Goal: Feedback & Contribution: Submit feedback/report problem

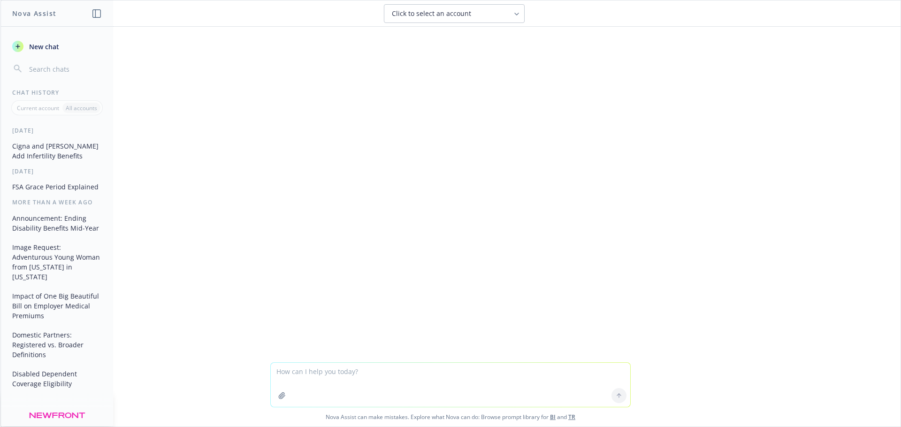
click at [481, 373] on textarea at bounding box center [450, 385] width 359 height 44
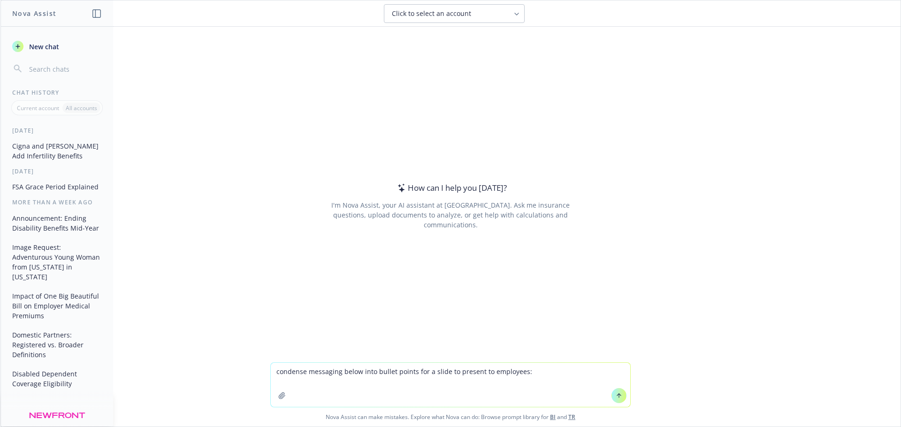
type textarea "loremips dolorsita conse adip elitse doeius tem i utlab et dolorem al enimadmin…"
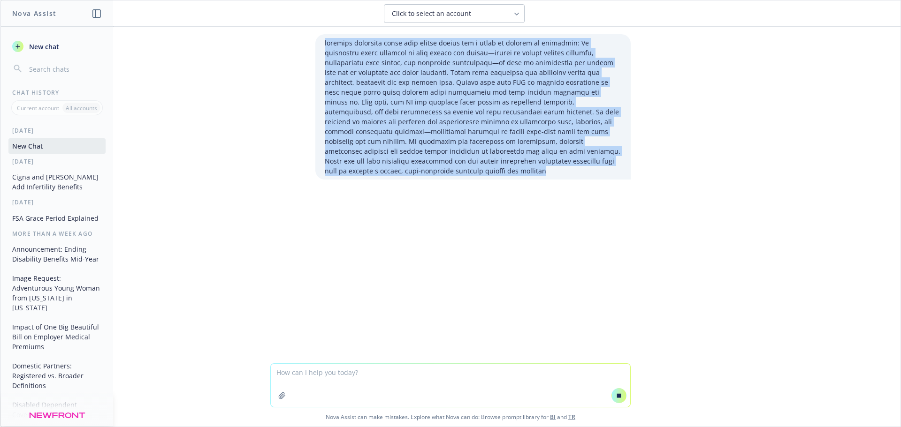
drag, startPoint x: 583, startPoint y: 162, endPoint x: 315, endPoint y: 42, distance: 293.3
click at [315, 42] on div at bounding box center [472, 106] width 315 height 145
copy p "loremips dolorsita conse adip elitse doeius tem i utlab et dolorem al enimadmin…"
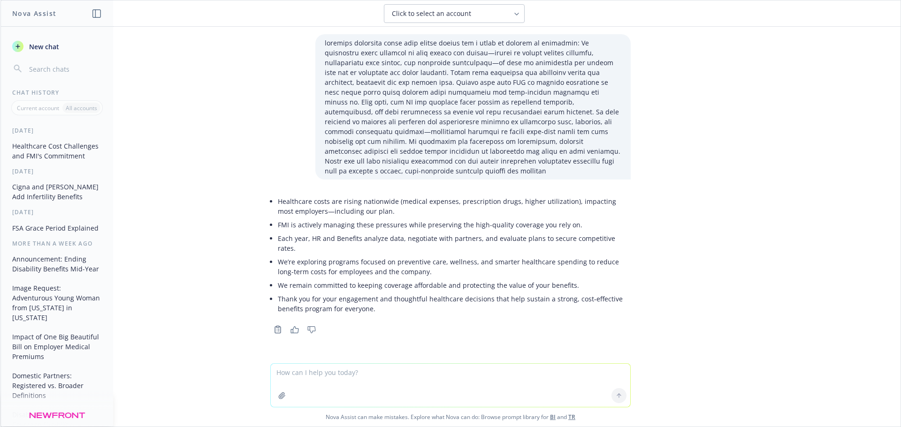
click at [444, 292] on li "Thank you for your engagement and thoughtful healthcare decisions that help sus…" at bounding box center [454, 303] width 353 height 23
click at [426, 98] on p at bounding box center [473, 107] width 296 height 138
click at [399, 255] on li "We’re exploring programs focused on preventive care, wellness, and smarter heal…" at bounding box center [454, 266] width 353 height 23
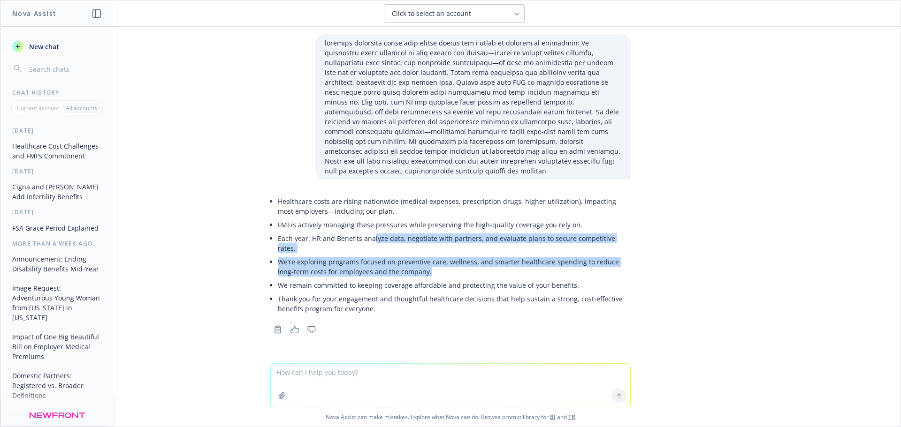
drag, startPoint x: 418, startPoint y: 253, endPoint x: 369, endPoint y: 227, distance: 55.4
click at [369, 227] on ul "Healthcare costs are rising nationwide (medical expenses, prescription drugs, h…" at bounding box center [454, 255] width 353 height 121
click at [369, 232] on li "Each year, HR and Benefits analyze data, negotiate with partners, and evaluate …" at bounding box center [454, 243] width 353 height 23
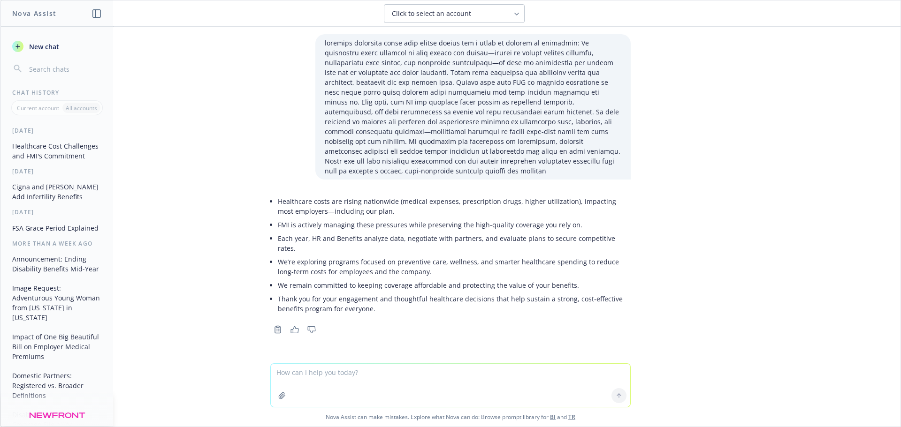
click at [499, 279] on li "We remain committed to keeping coverage affordable and protecting the value of …" at bounding box center [454, 286] width 353 height 14
click at [401, 292] on li "Thank you for your engagement and thoughtful healthcare decisions that help sus…" at bounding box center [454, 303] width 353 height 23
click at [403, 292] on li "Thank you for your engagement and thoughtful healthcare decisions that help sus…" at bounding box center [454, 303] width 353 height 23
click at [400, 292] on li "Thank you for your engagement and thoughtful healthcare decisions that help sus…" at bounding box center [454, 303] width 353 height 23
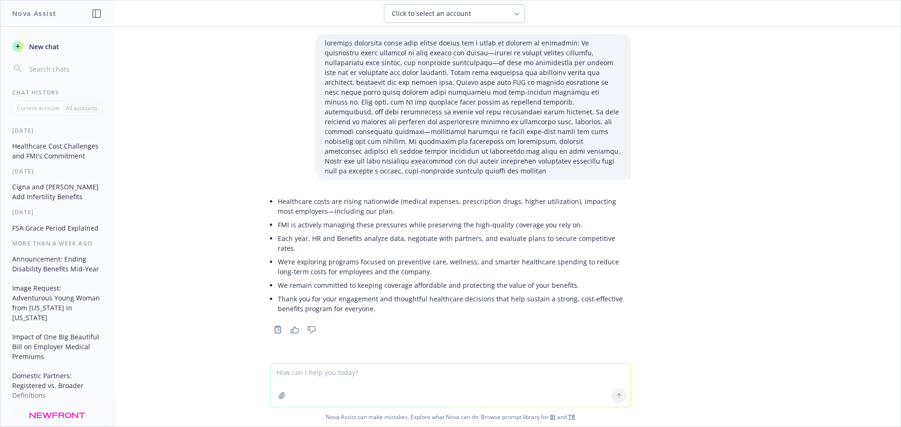
click at [400, 292] on li "Thank you for your engagement and thoughtful healthcare decisions that help sus…" at bounding box center [454, 303] width 353 height 23
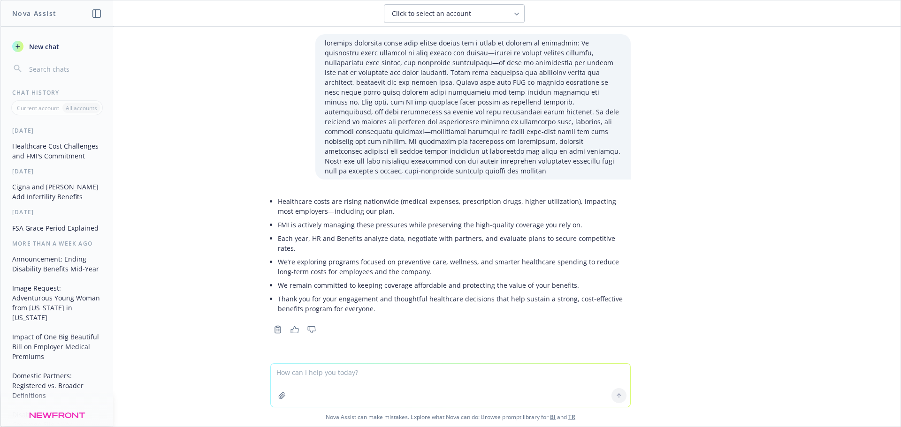
click at [400, 292] on li "Thank you for your engagement and thoughtful healthcare decisions that help sus…" at bounding box center [454, 303] width 353 height 23
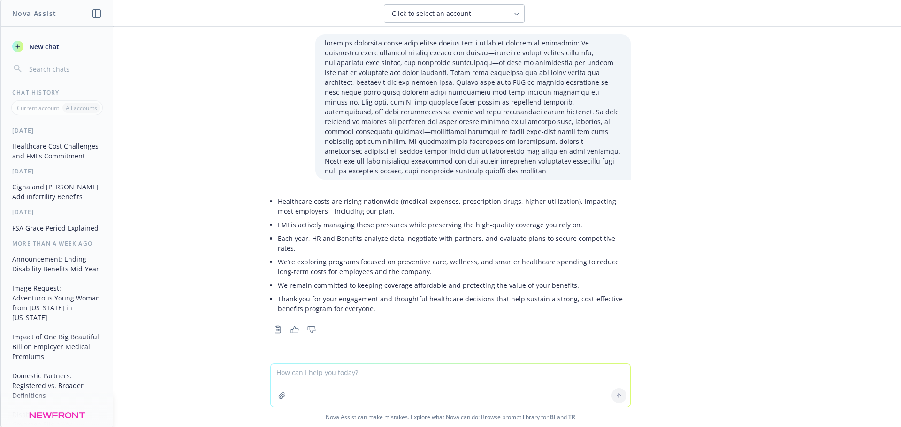
click at [400, 292] on li "Thank you for your engagement and thoughtful healthcare decisions that help sus…" at bounding box center [454, 303] width 353 height 23
click at [413, 372] on textarea at bounding box center [450, 385] width 359 height 43
paste textarea "Help me turn this flow chart slide into a horizontal ppt slide"
type textarea "Help me turn this flow chart slide into a horizontal ppt slide"
click at [472, 374] on textarea "Help me turn this flow chart slide into a horizontal ppt slide" at bounding box center [450, 385] width 359 height 44
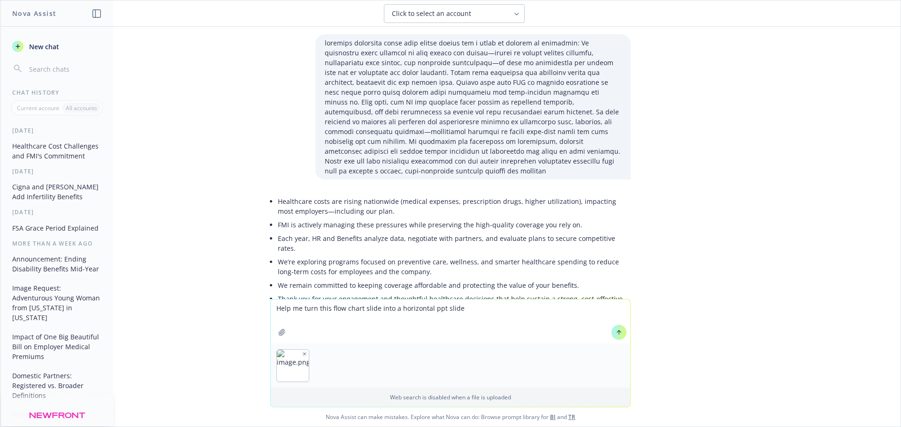
click at [618, 336] on button at bounding box center [618, 332] width 15 height 15
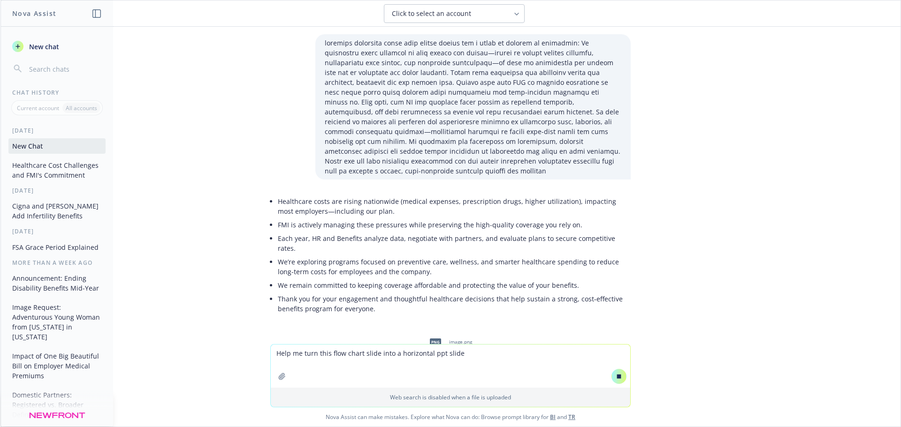
scroll to position [70, 0]
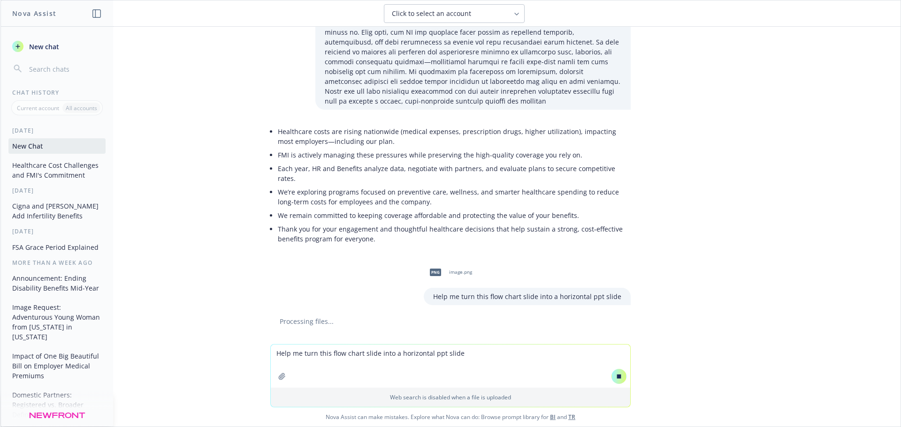
click at [741, 364] on div "Help me turn this flow chart slide into a horizontal ppt slide Web search is di…" at bounding box center [450, 385] width 900 height 83
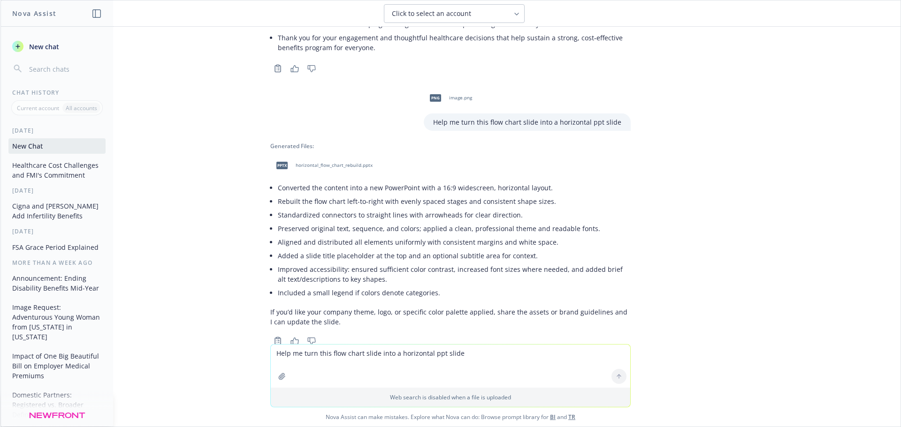
scroll to position [267, 0]
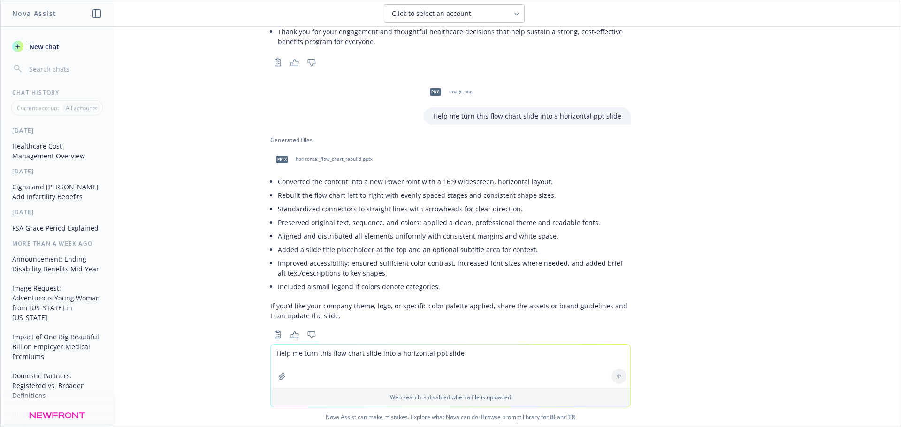
click at [318, 148] on div "pptx horizontal_flow_chart_rebuild.pptx" at bounding box center [322, 159] width 104 height 23
click at [560, 357] on textarea "Help me turn this flow chart slide into a horizontal ppt slide" at bounding box center [450, 366] width 359 height 43
click at [402, 350] on textarea "Help me turn this flow chart slide into a horizontal ppt slide" at bounding box center [450, 366] width 359 height 43
paste textarea
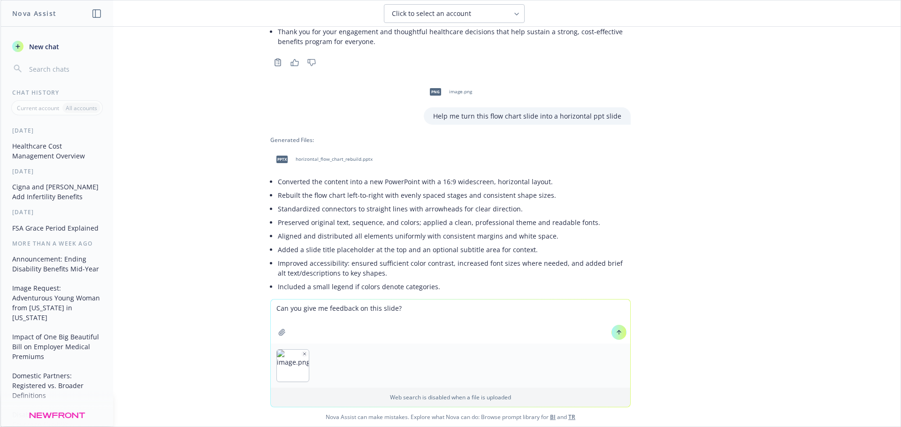
type textarea "Can you give me feedback on this slide?"
click at [619, 331] on icon at bounding box center [619, 333] width 0 height 4
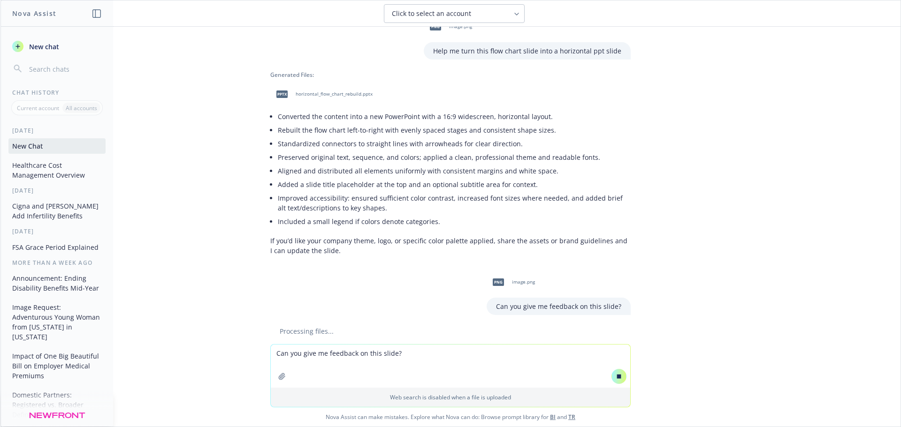
scroll to position [321, 0]
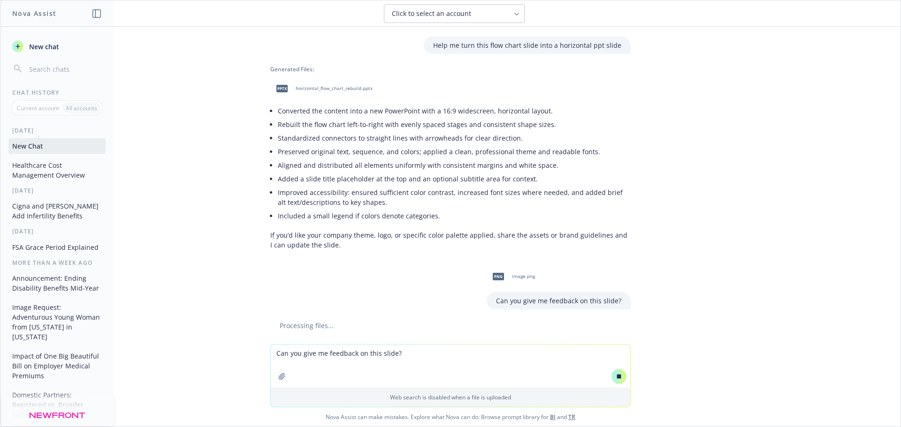
click at [703, 272] on div "Healthcare costs are rising nationwide (medical expenses, prescription drugs, h…" at bounding box center [450, 186] width 900 height 318
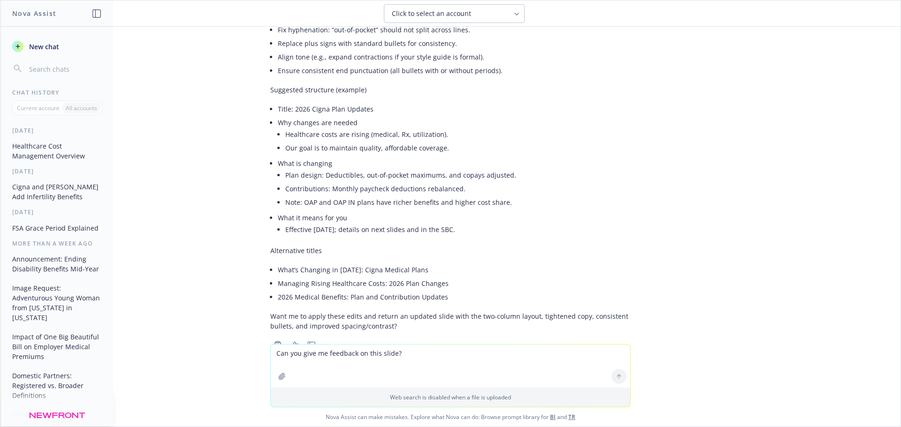
scroll to position [1227, 0]
